Goal: Find specific page/section: Find specific page/section

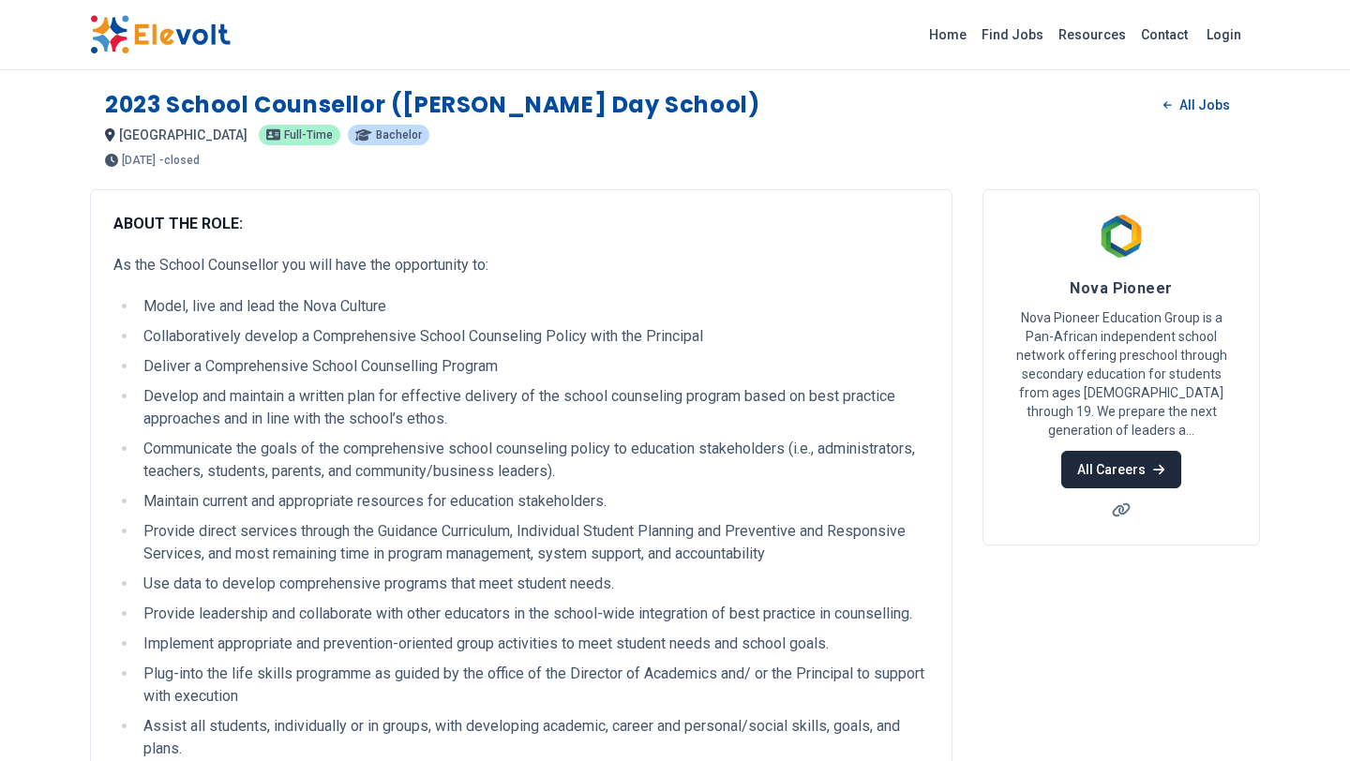
click at [1090, 451] on link "All Careers" at bounding box center [1120, 470] width 119 height 38
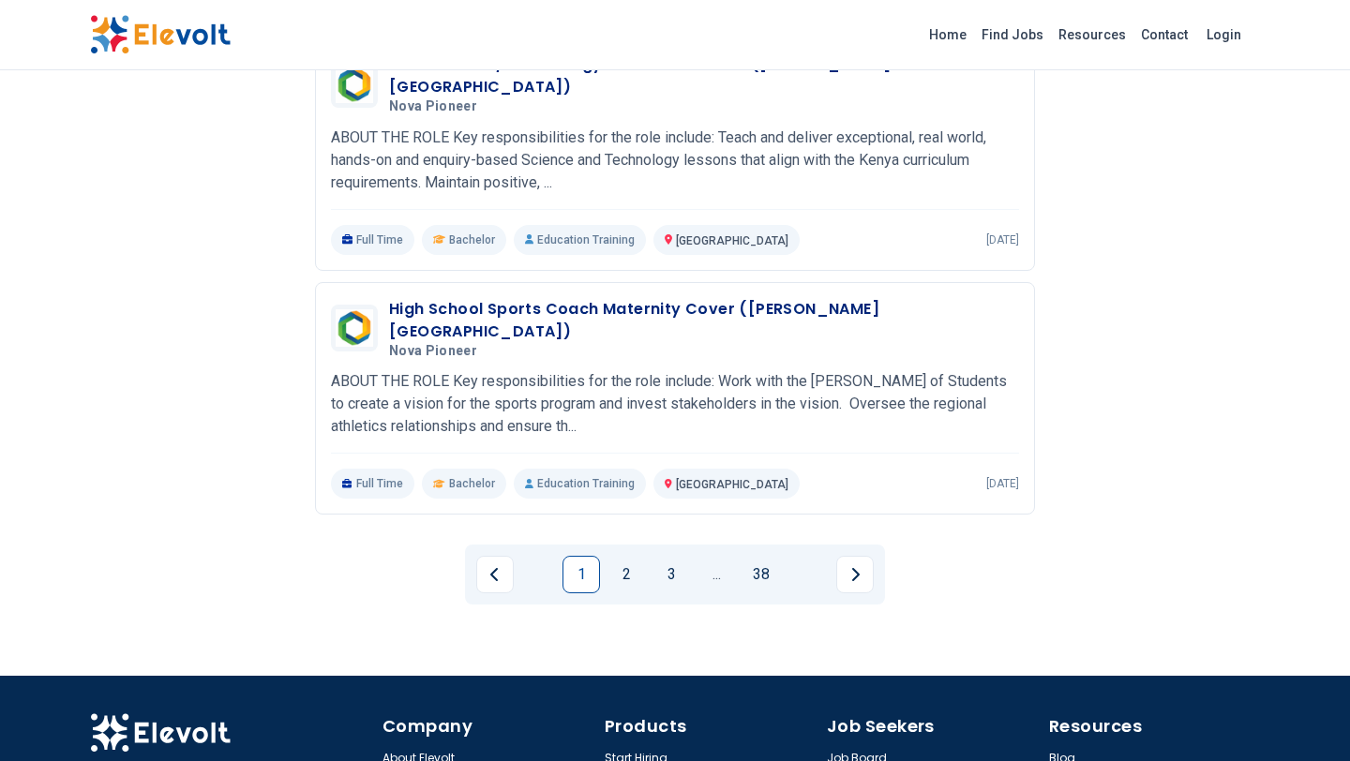
scroll to position [2116, 0]
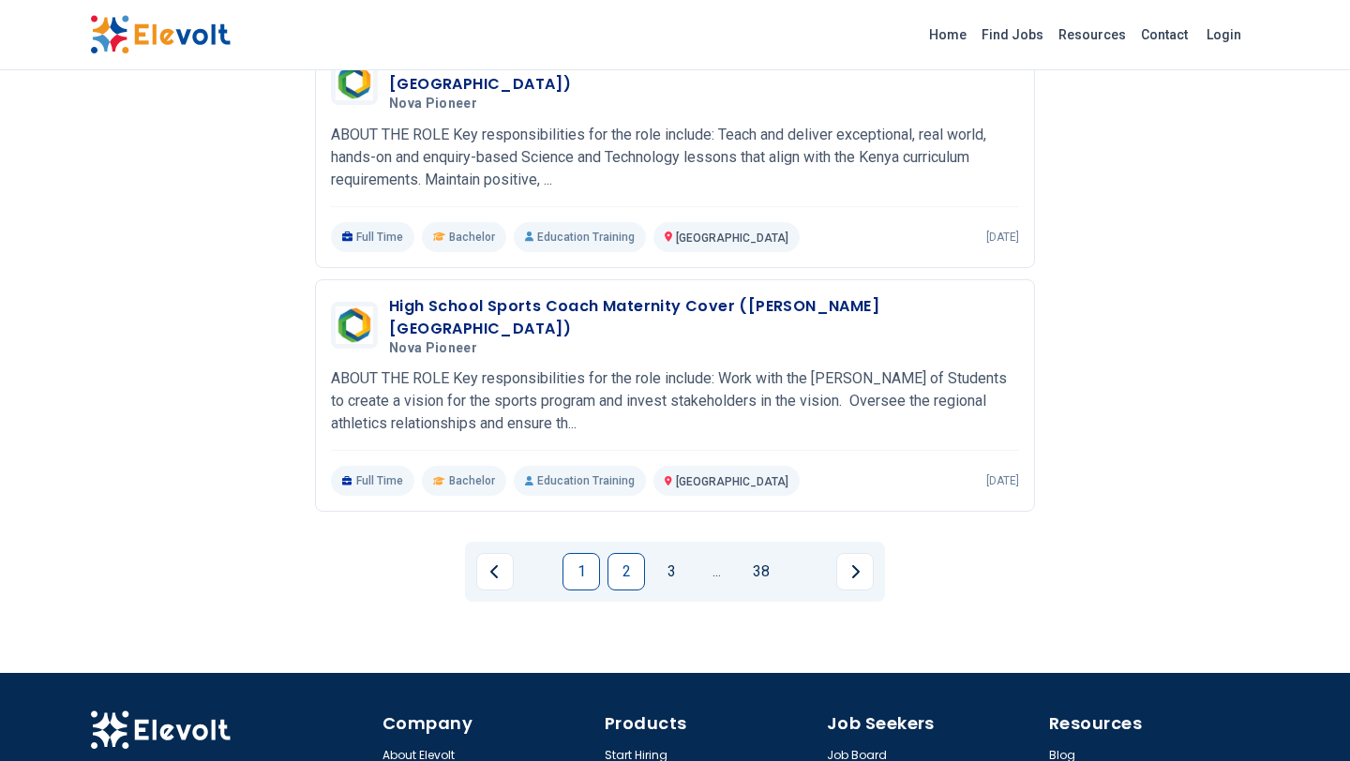
click at [625, 553] on link "2" at bounding box center [627, 572] width 38 height 38
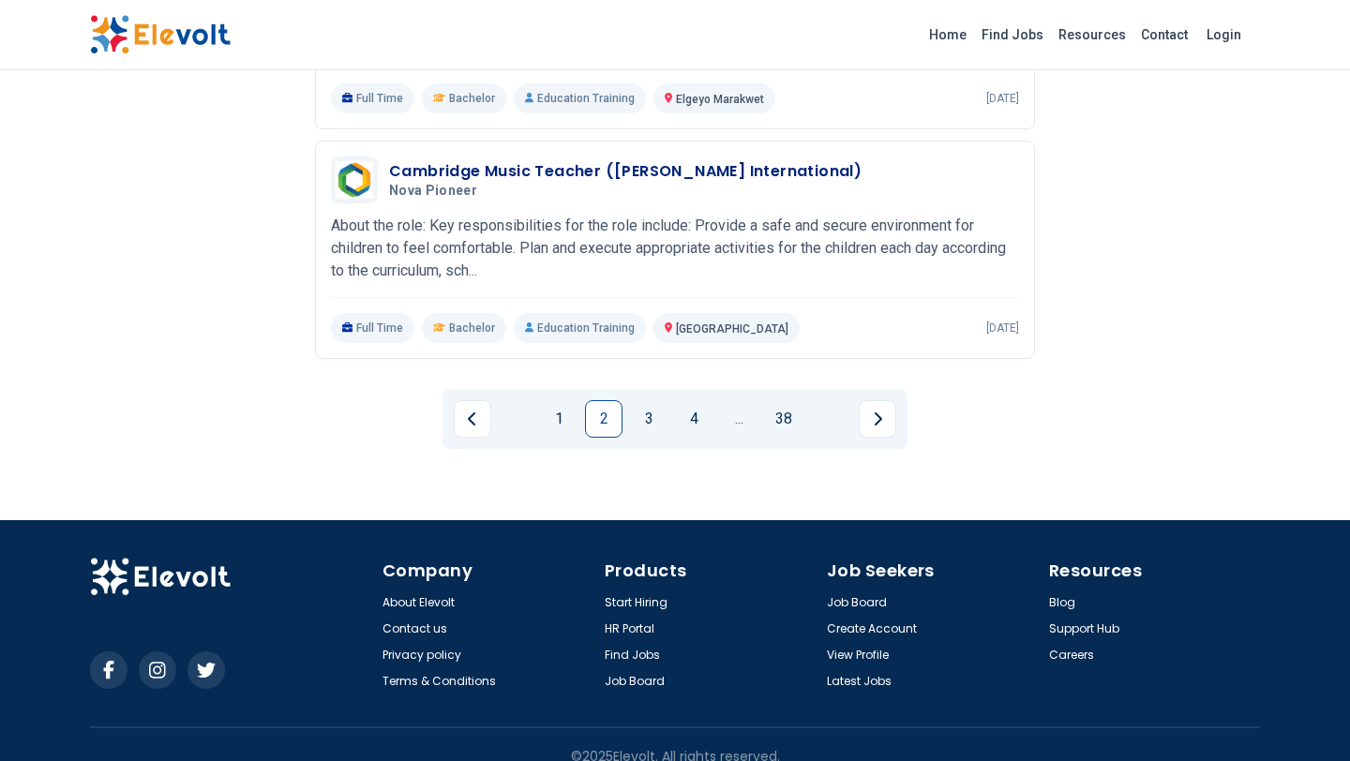
scroll to position [2287, 0]
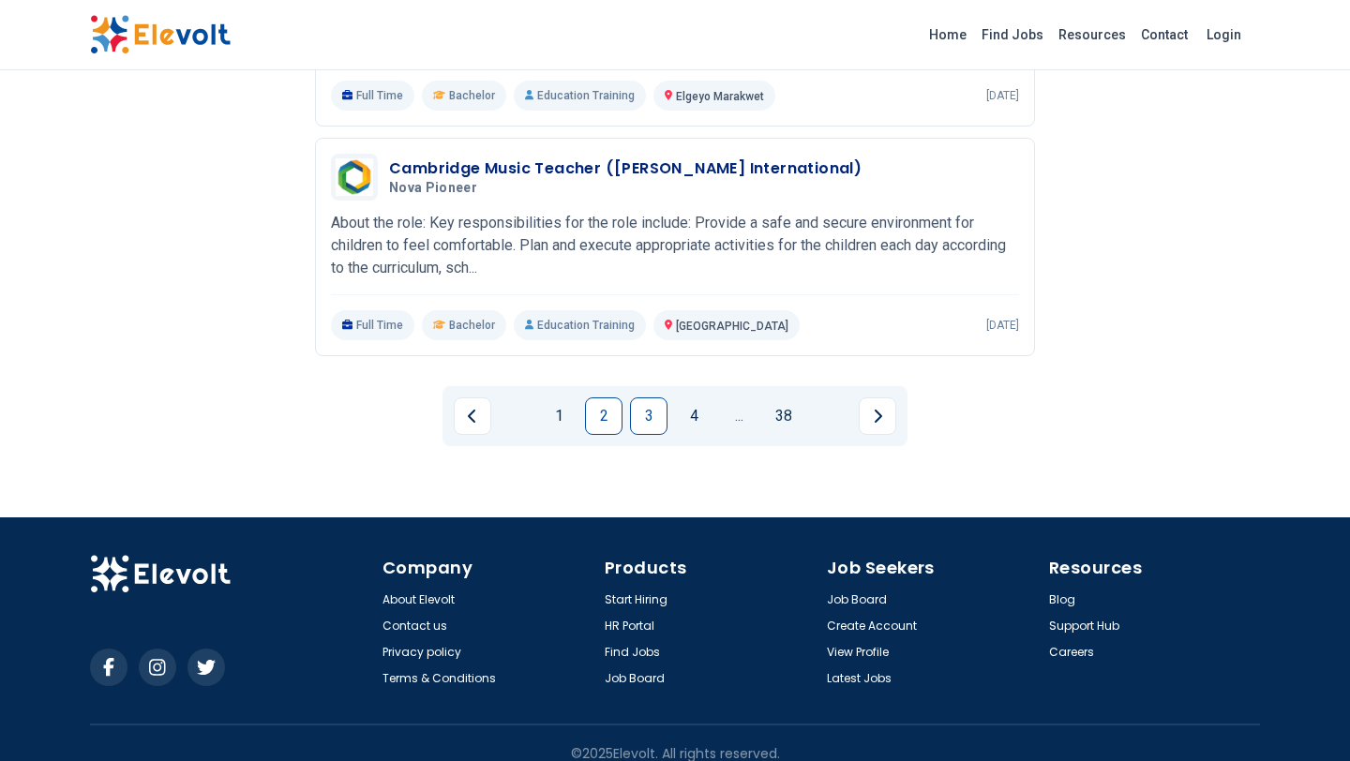
click at [644, 417] on link "3" at bounding box center [649, 417] width 38 height 38
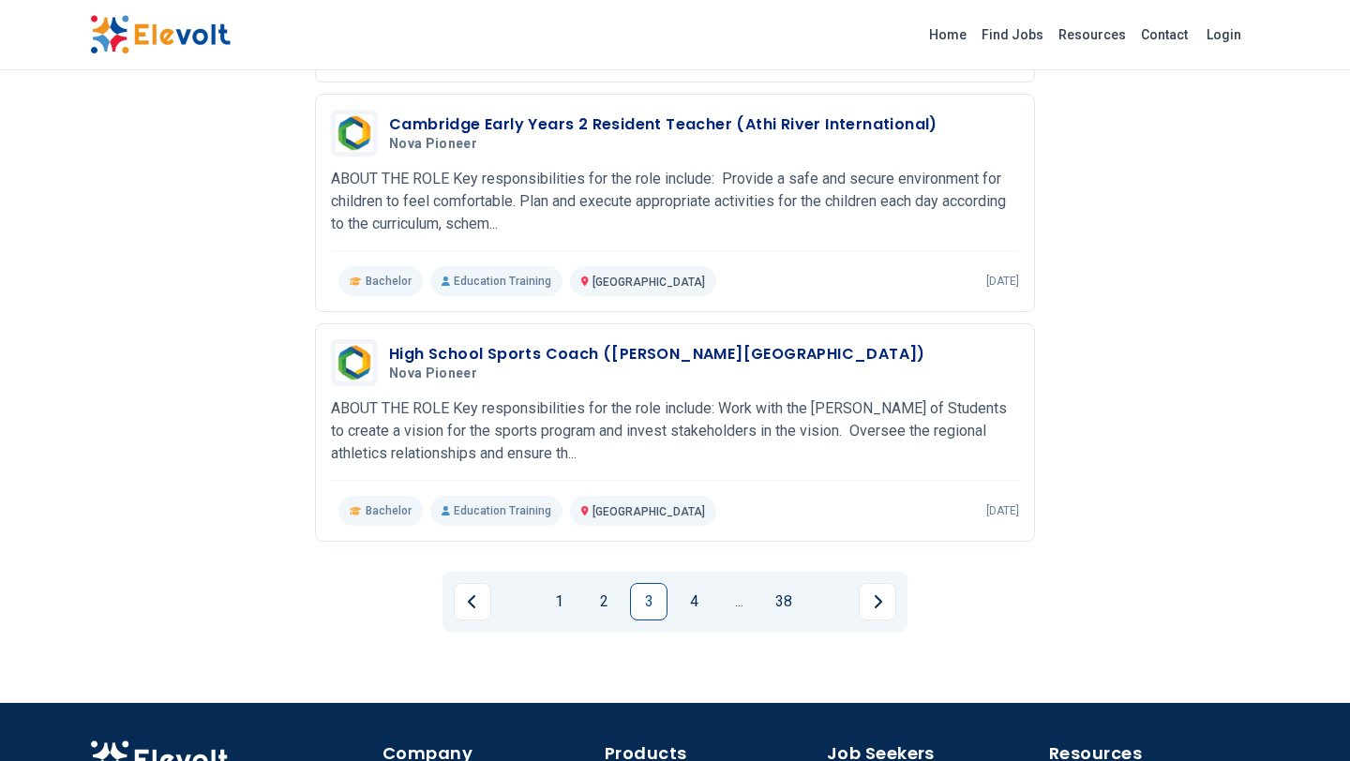
scroll to position [2072, 0]
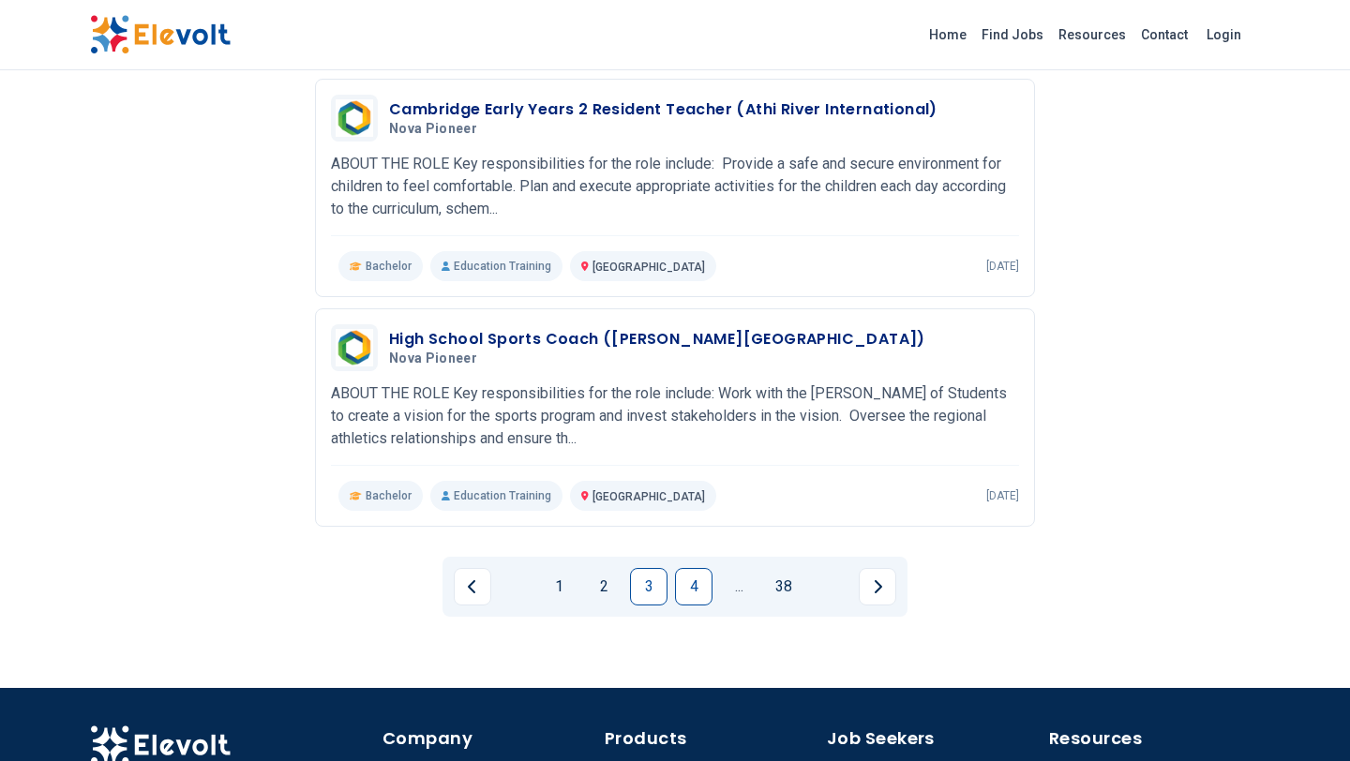
click at [688, 584] on link "4" at bounding box center [694, 587] width 38 height 38
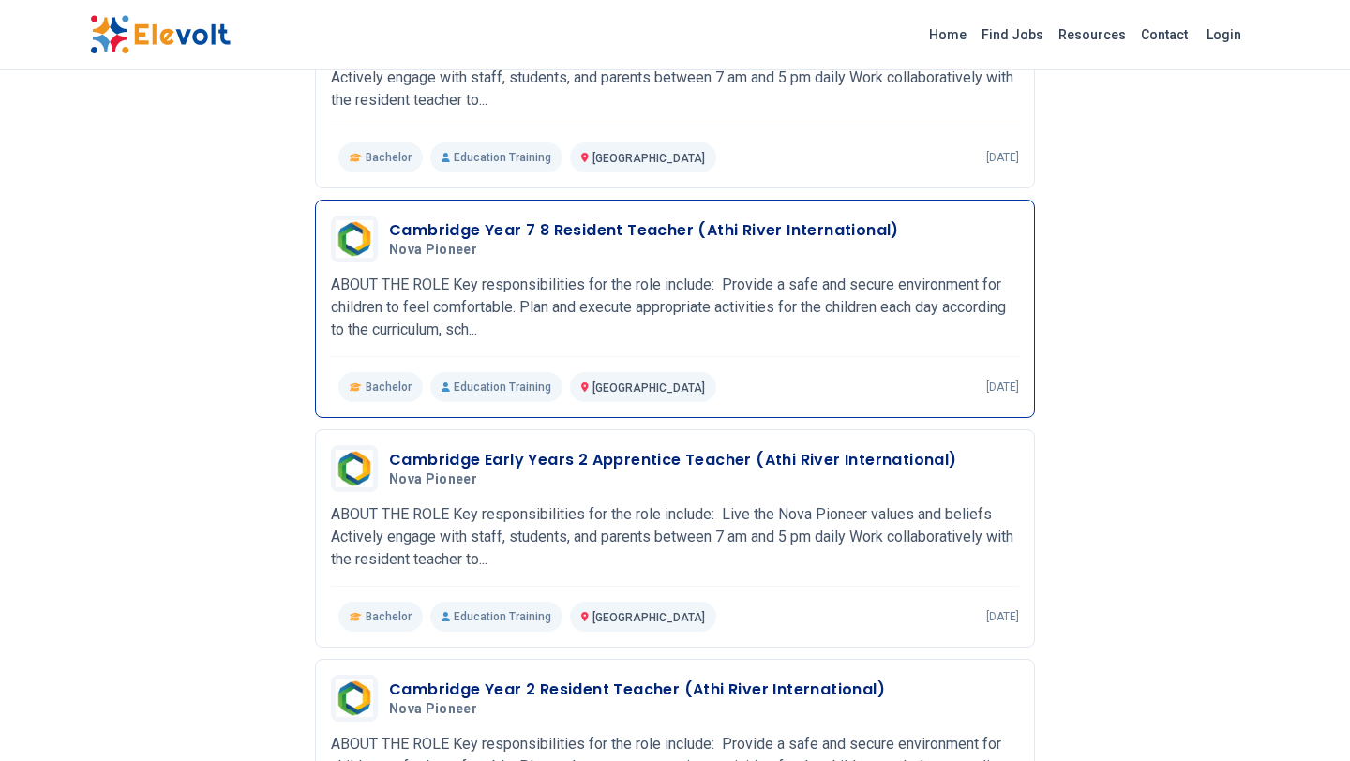
scroll to position [0, 0]
